Goal: Browse casually

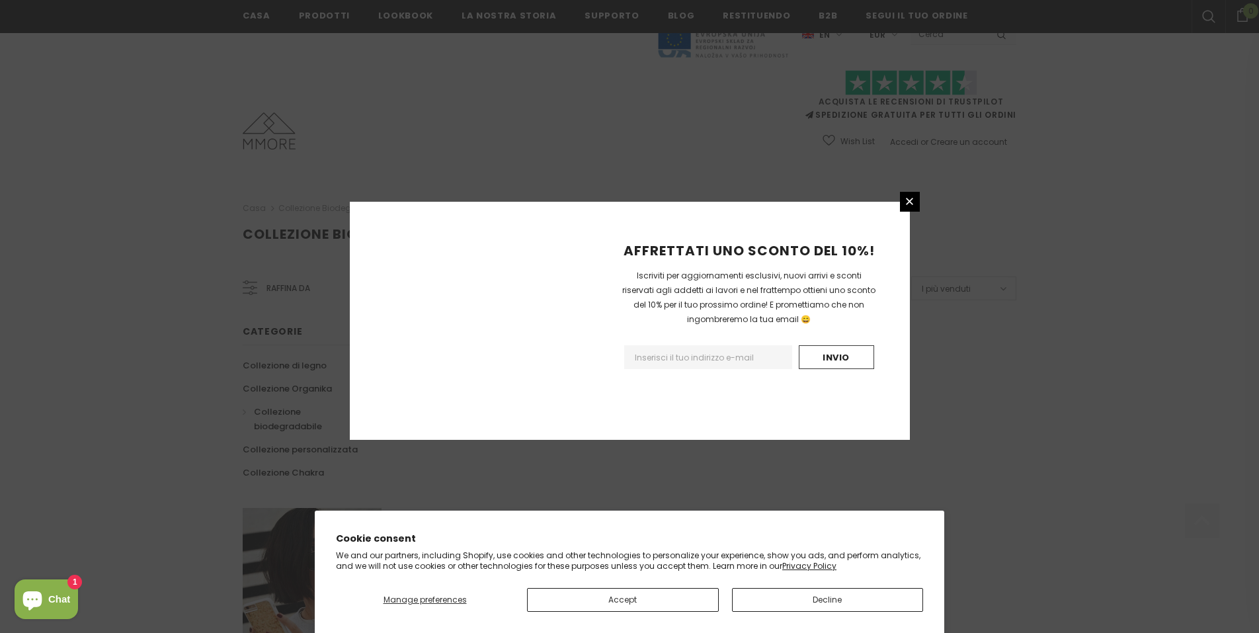
scroll to position [723, 0]
